Goal: Task Accomplishment & Management: Manage account settings

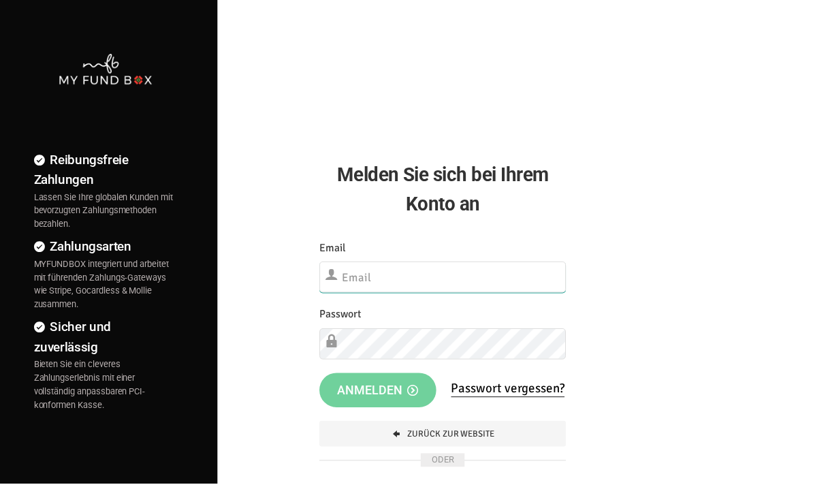
click at [467, 290] on input "text" at bounding box center [446, 279] width 249 height 31
type input "info@musaid.de"
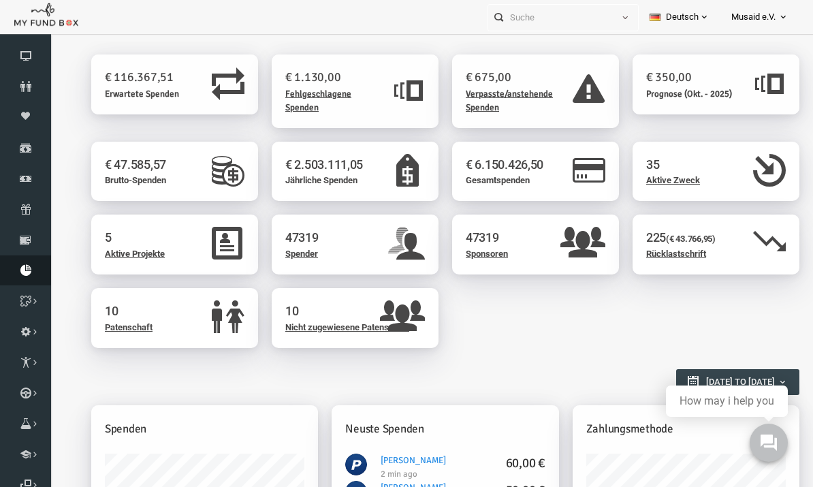
click at [37, 276] on icon at bounding box center [25, 270] width 51 height 11
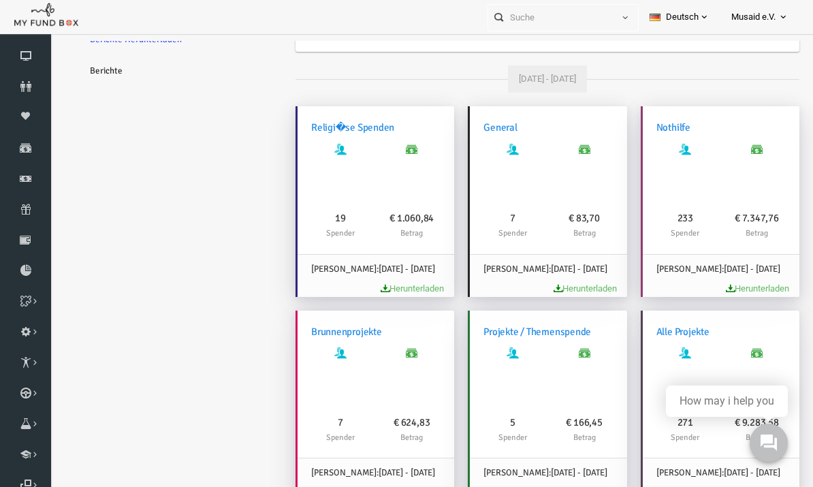
scroll to position [71, 0]
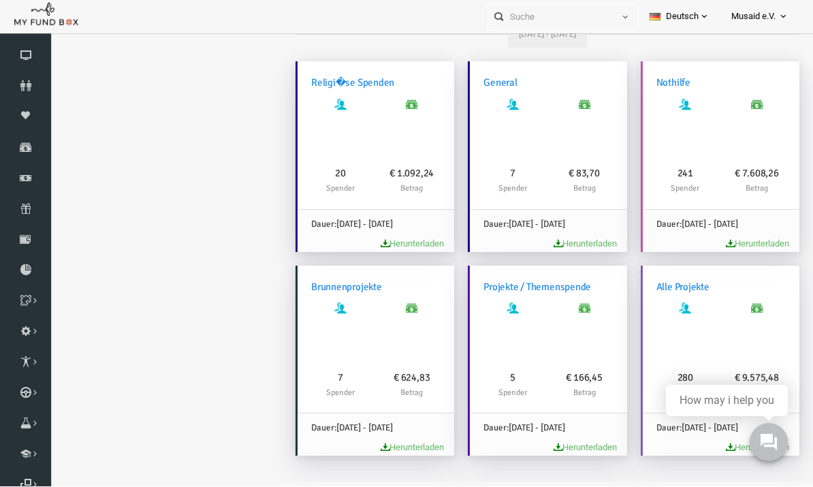
scroll to position [106, 0]
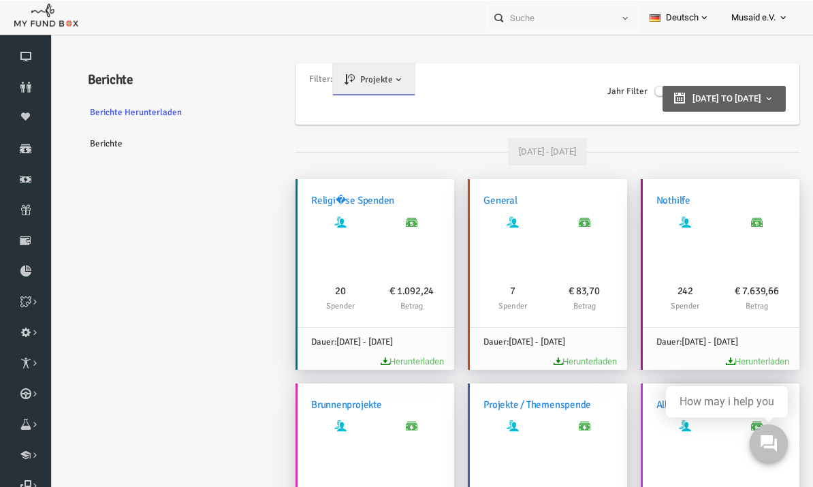
click at [714, 93] on span "[DATE] to [DATE]" at bounding box center [711, 98] width 69 height 10
type input "05-09-2025"
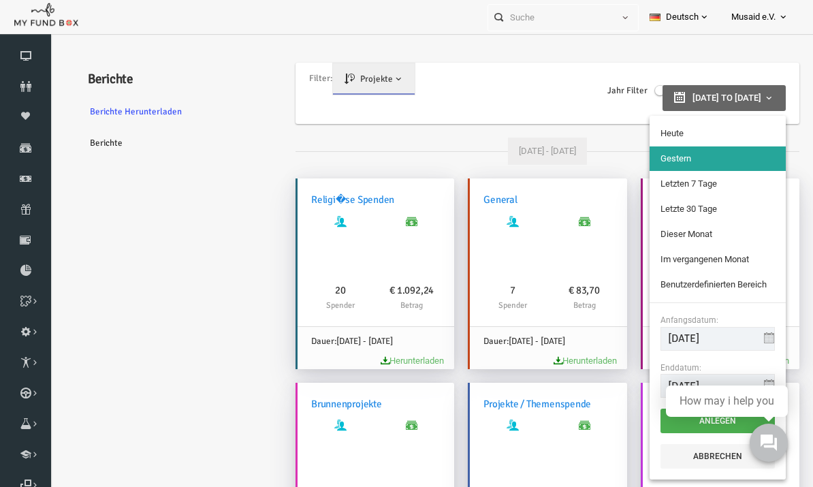
click at [698, 116] on ul "Heute Gestern Letzten 7 Tage Letzte 30 Tage Dieser Monat Im vergangenen Monat B…" at bounding box center [702, 209] width 136 height 187
type input "[DATE]"
click at [678, 129] on li "Heute" at bounding box center [702, 133] width 136 height 25
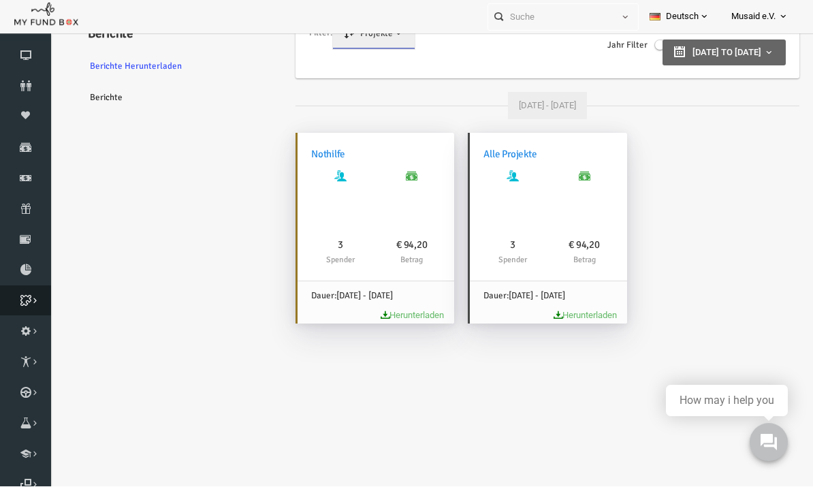
scroll to position [106, 0]
click at [0, 0] on icon at bounding box center [0, 0] width 0 height 0
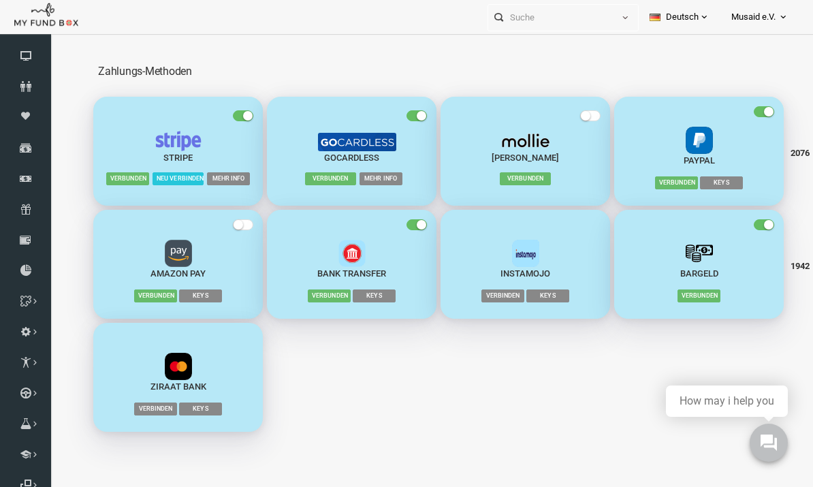
scroll to position [0, 0]
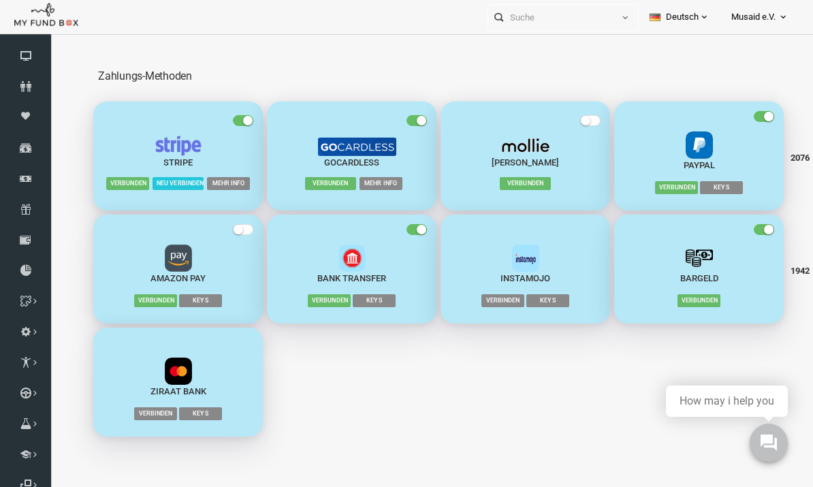
click at [233, 126] on label "button" at bounding box center [230, 121] width 27 height 14
click at [48, 41] on input "checkbox" at bounding box center [48, 41] width 0 height 0
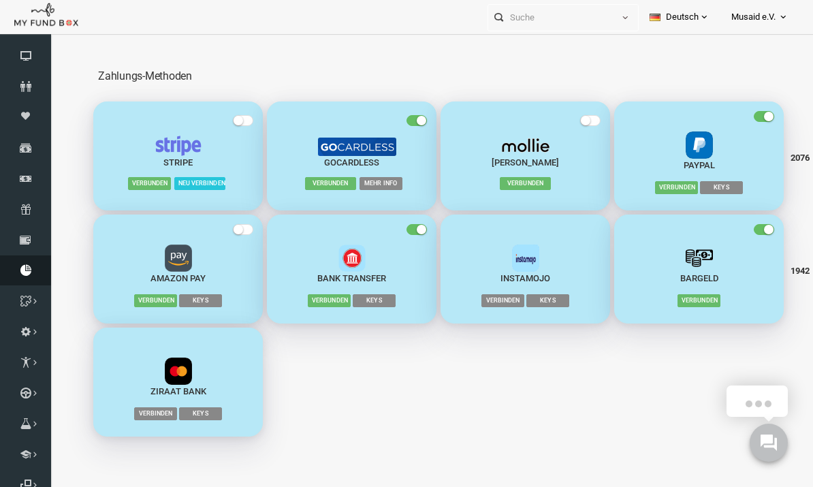
click at [27, 276] on icon at bounding box center [25, 270] width 51 height 11
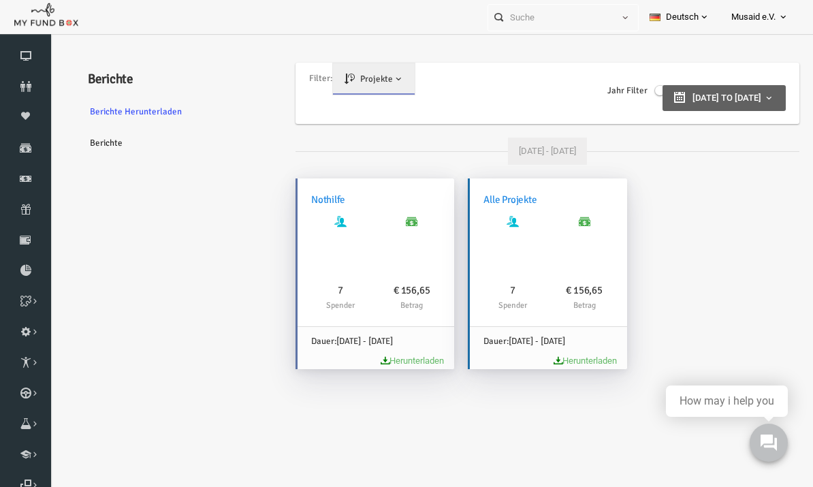
click at [677, 95] on span "06-09-2025 to 06-09-2025" at bounding box center [711, 98] width 69 height 10
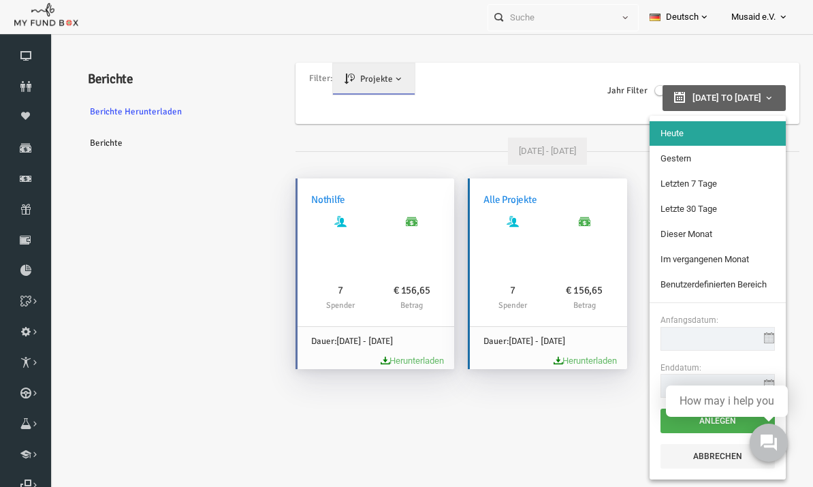
type input "06-09-2025"
type input "05-09-2025"
click at [678, 161] on li "Gestern" at bounding box center [702, 158] width 136 height 25
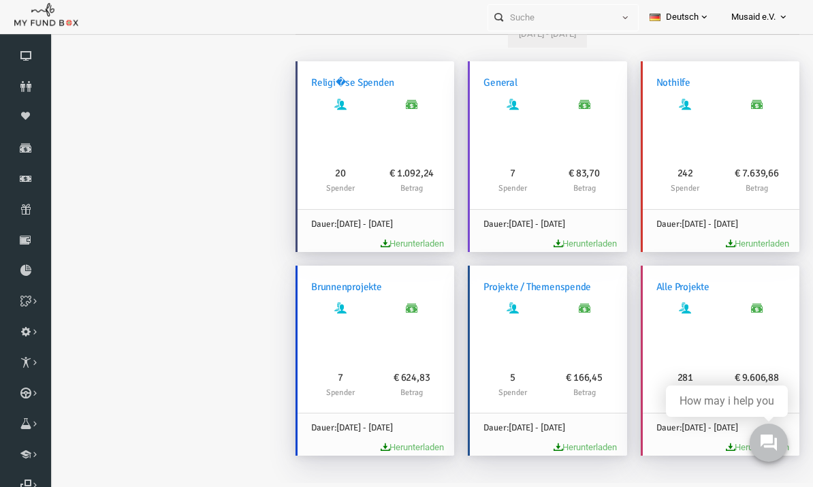
scroll to position [71, 0]
